Goal: Task Accomplishment & Management: Manage account settings

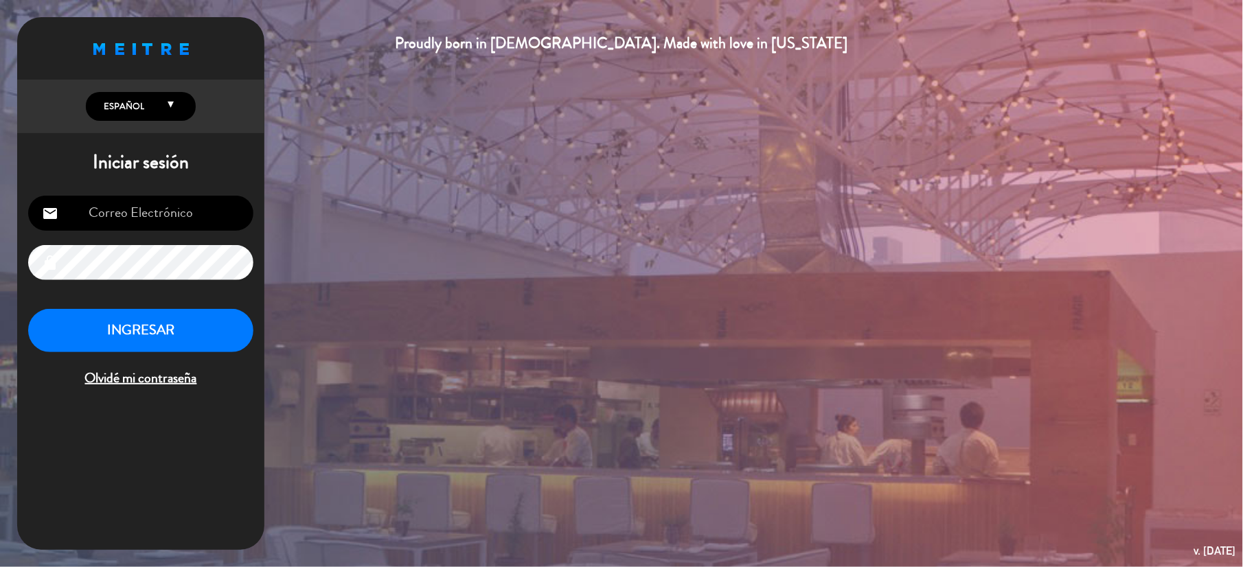
type input "[EMAIL_ADDRESS][DOMAIN_NAME]"
click at [144, 328] on button "INGRESAR" at bounding box center [140, 330] width 225 height 43
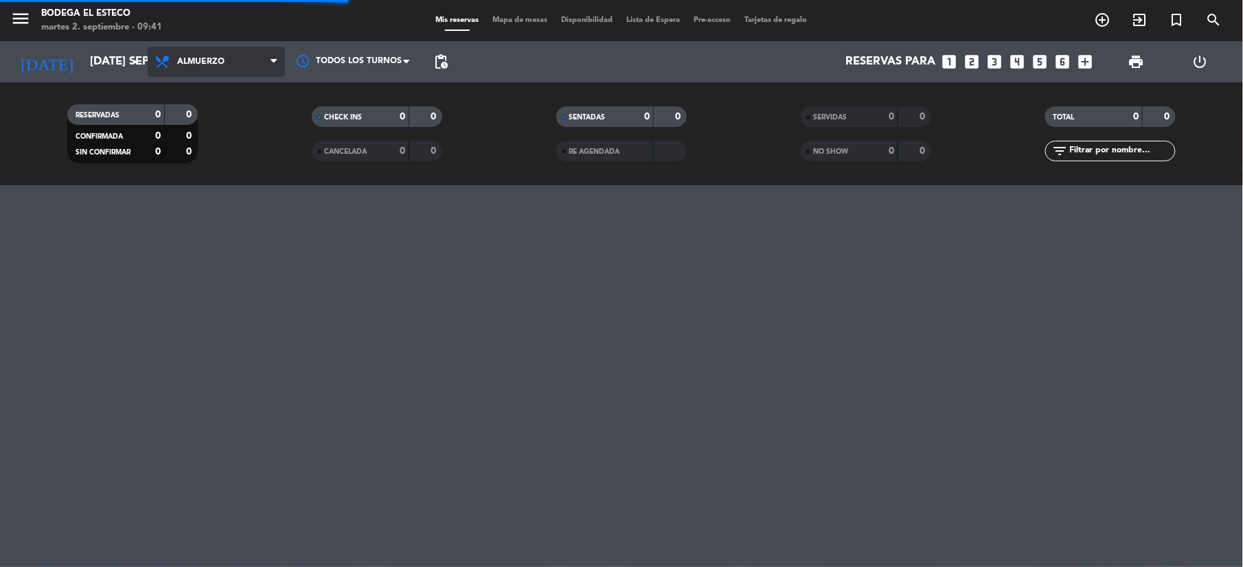
click at [275, 63] on icon at bounding box center [274, 61] width 6 height 11
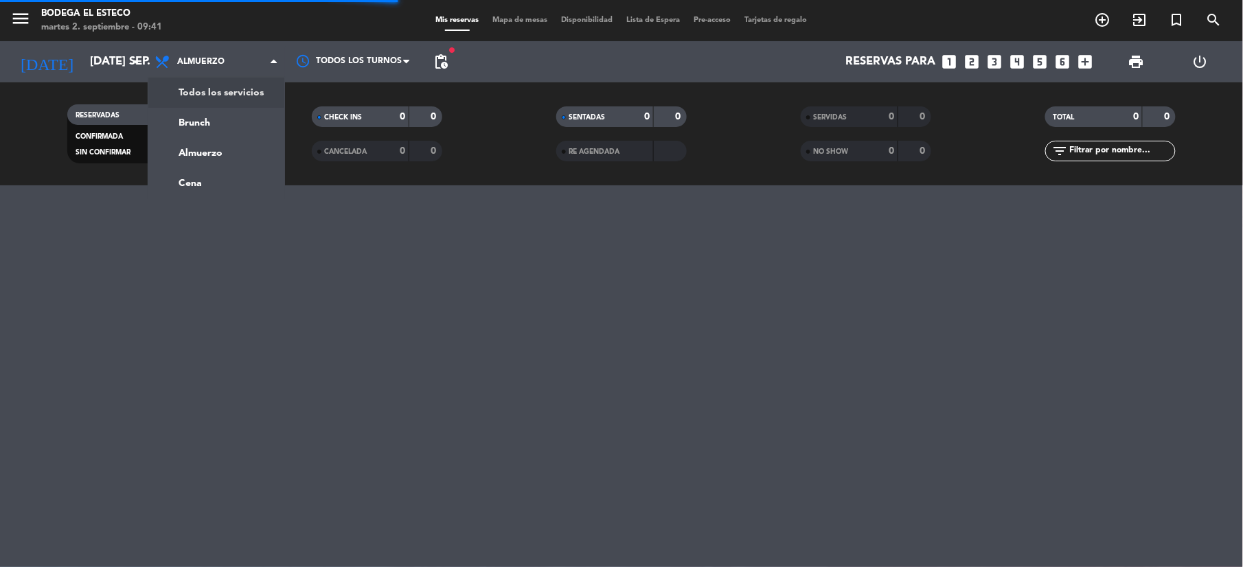
click at [212, 95] on div "menu Bodega El Esteco martes 2. septiembre - 09:41 Mis reservas Mapa de mesas D…" at bounding box center [621, 92] width 1243 height 185
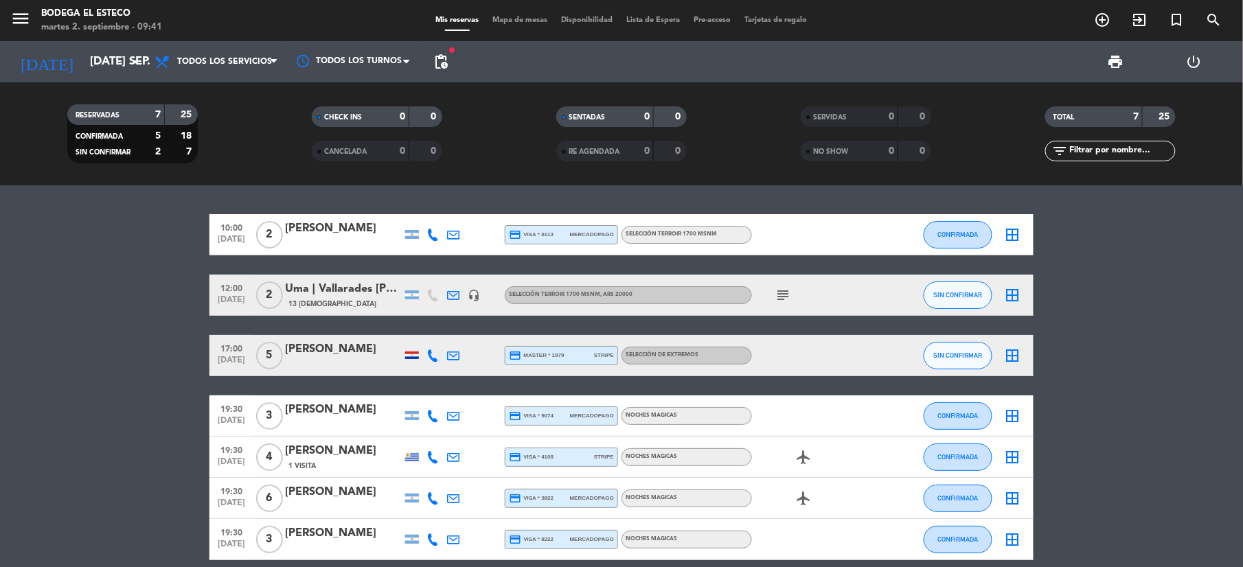
click at [781, 291] on icon "subject" at bounding box center [783, 295] width 16 height 16
click at [330, 294] on div "Uma | Vallarades [PERSON_NAME]" at bounding box center [343, 289] width 117 height 18
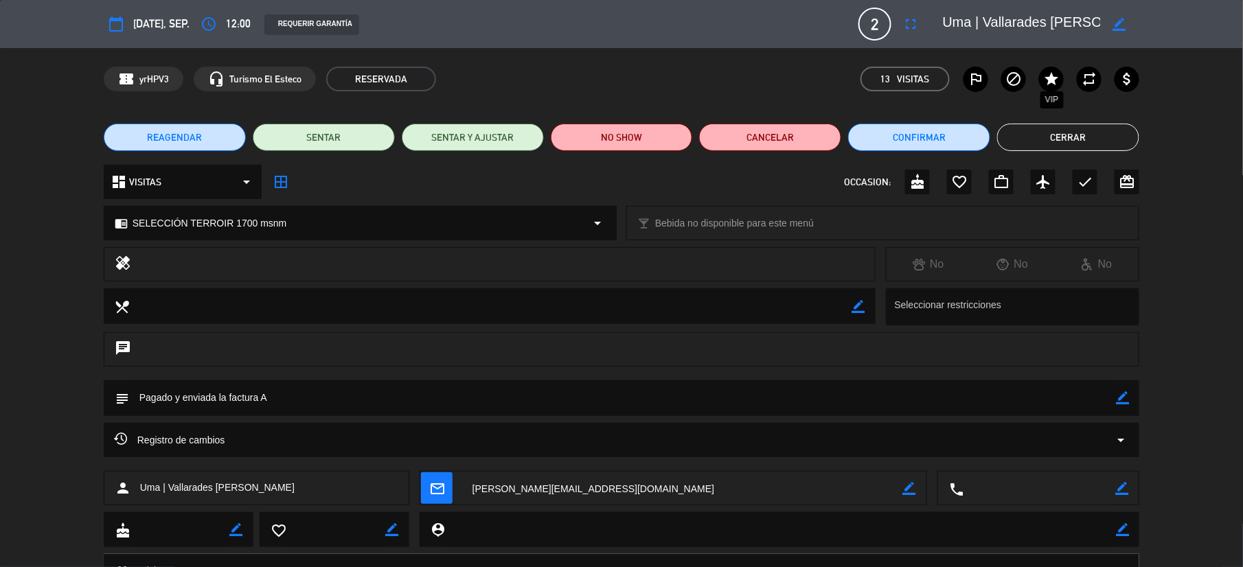
click at [1056, 78] on icon "star" at bounding box center [1051, 79] width 16 height 16
click at [943, 135] on button "Confirmar" at bounding box center [919, 137] width 142 height 27
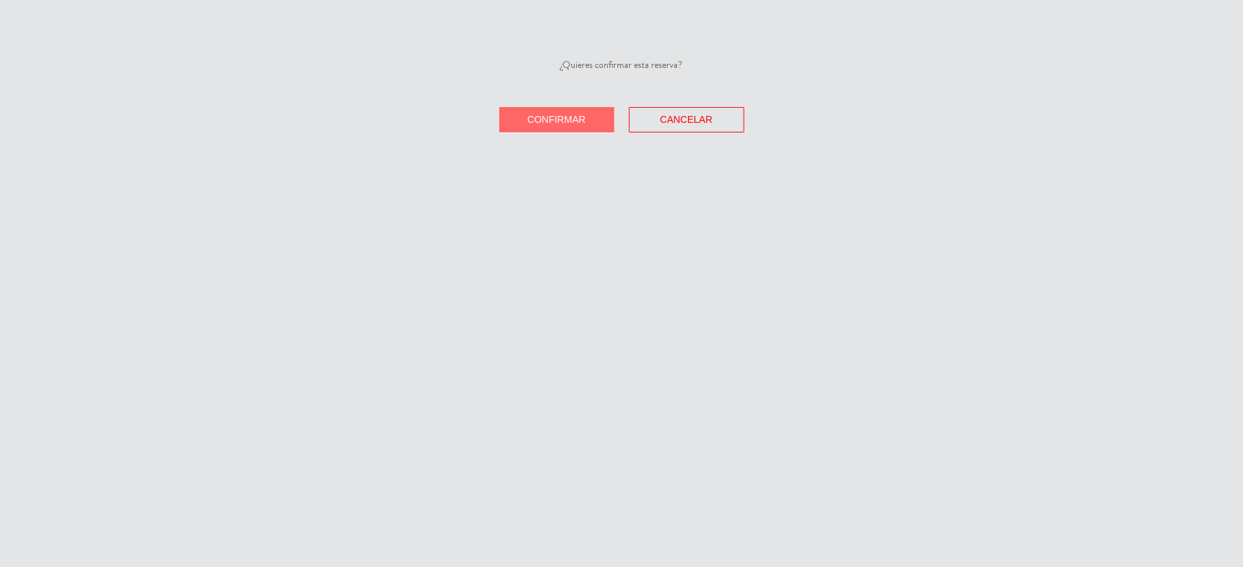
click at [588, 119] on button "Confirmar" at bounding box center [556, 119] width 115 height 25
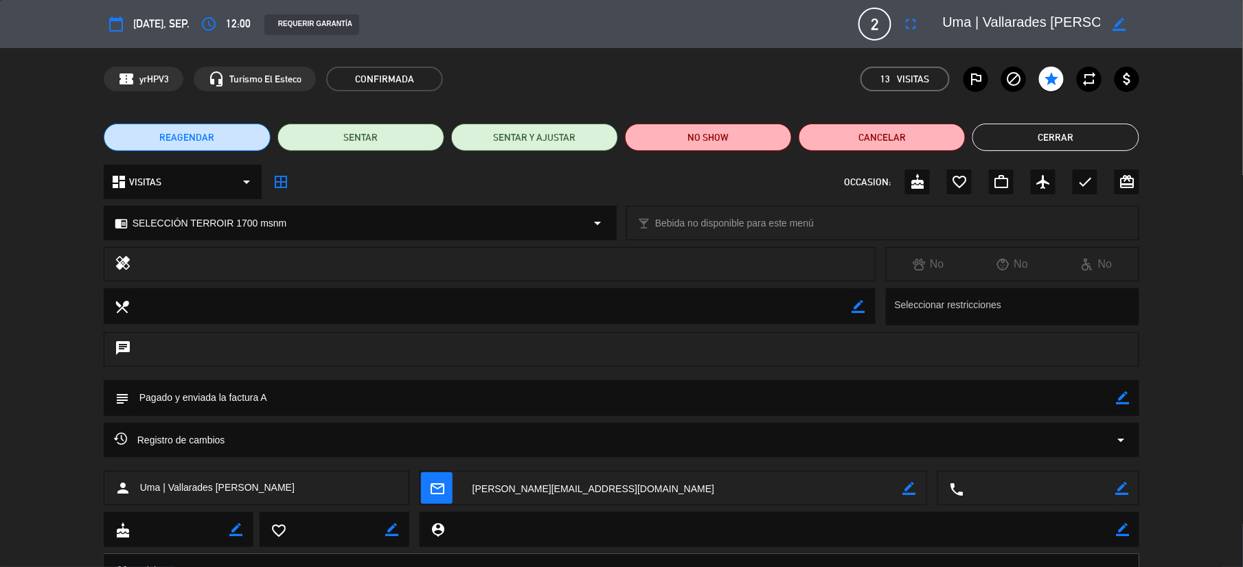
click at [1067, 124] on button "Cerrar" at bounding box center [1055, 137] width 167 height 27
